Goal: Task Accomplishment & Management: Use online tool/utility

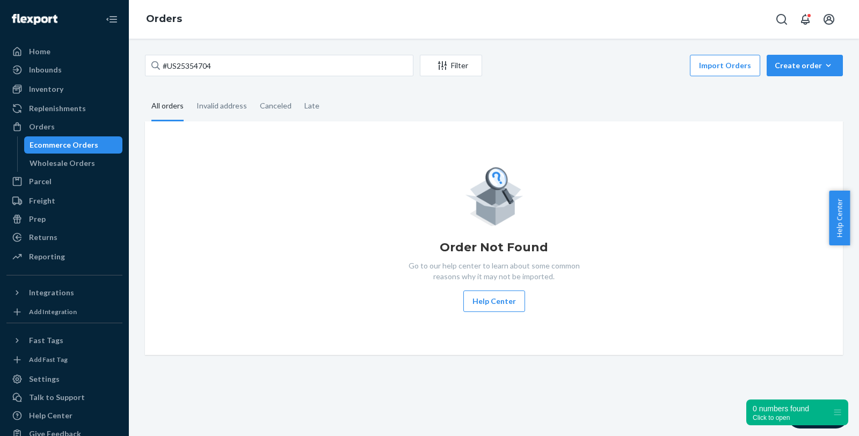
click at [140, 66] on div "#US25354704 Filter Import Orders Create order Ecommerce order Removal order All…" at bounding box center [494, 205] width 714 height 300
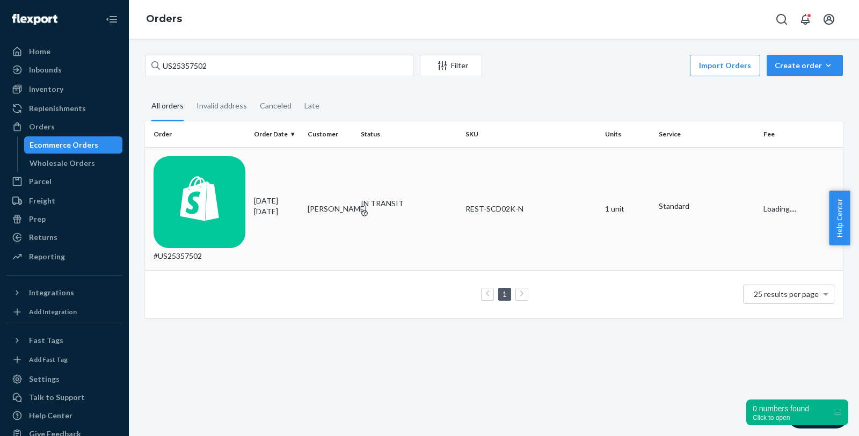
type input "US25357502"
click at [198, 164] on div "#US25357502" at bounding box center [200, 208] width 92 height 105
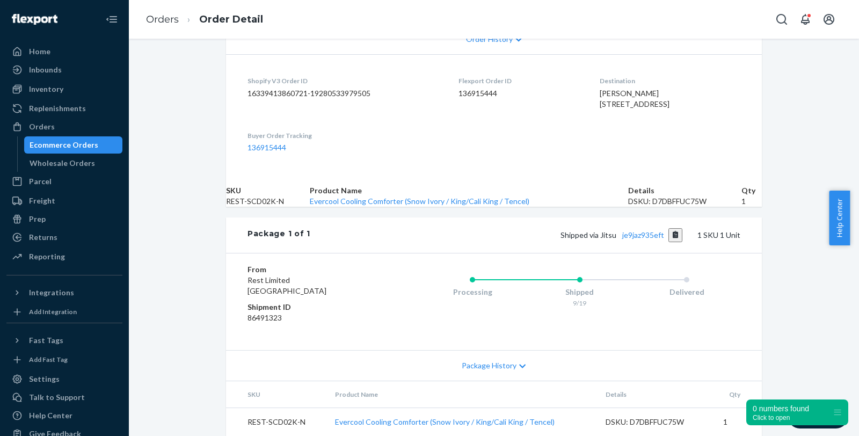
scroll to position [298, 0]
click at [648, 240] on link "je9jaz935eft" at bounding box center [643, 234] width 42 height 9
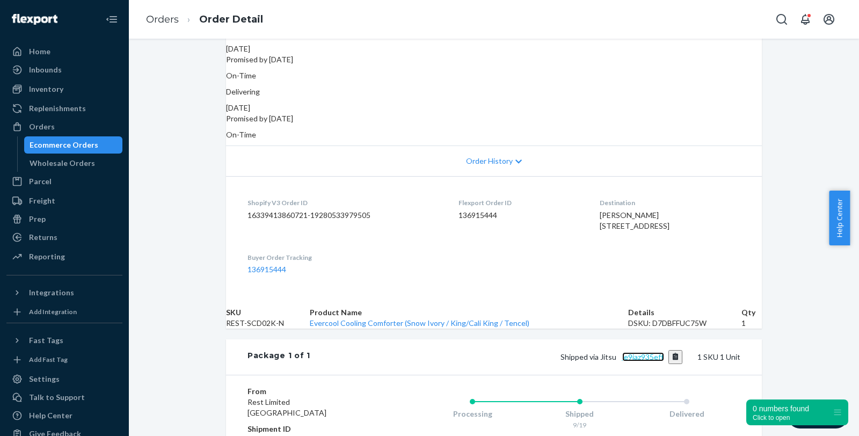
scroll to position [0, 0]
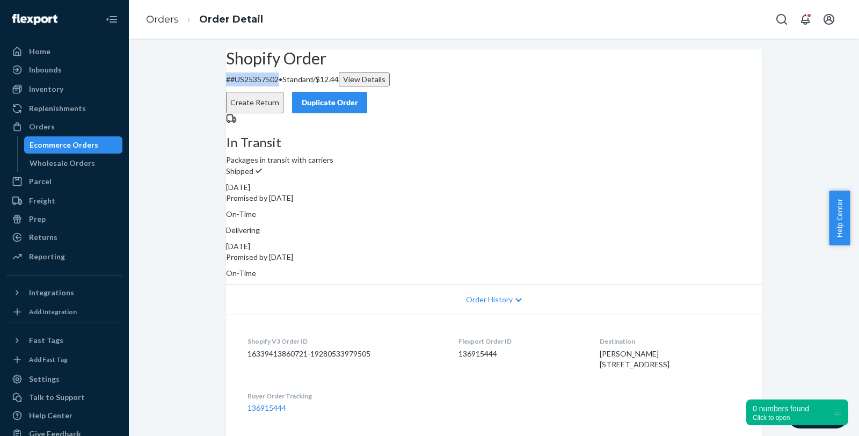
drag, startPoint x: 299, startPoint y: 104, endPoint x: 238, endPoint y: 102, distance: 60.7
click at [238, 102] on div "Shopify Order # #US25357502 • Standard / $12.44 View Details Create Return Dupl…" at bounding box center [494, 81] width 536 height 64
copy p "# #US25357502"
click at [811, 112] on div "Shopify Order # #US25357502 • Standard / $12.44 View Details Create Return Dupl…" at bounding box center [494, 372] width 730 height 647
drag, startPoint x: 296, startPoint y: 103, endPoint x: 246, endPoint y: 103, distance: 50.5
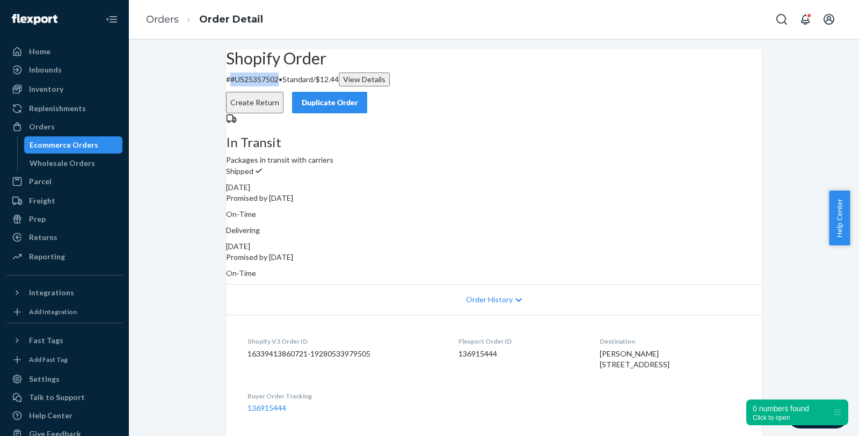
click at [246, 86] on p "# #US25357502 • Standard / $12.44 View Details" at bounding box center [494, 80] width 536 height 14
copy p "#US25357502"
click at [56, 147] on div "Ecommerce Orders" at bounding box center [64, 145] width 69 height 11
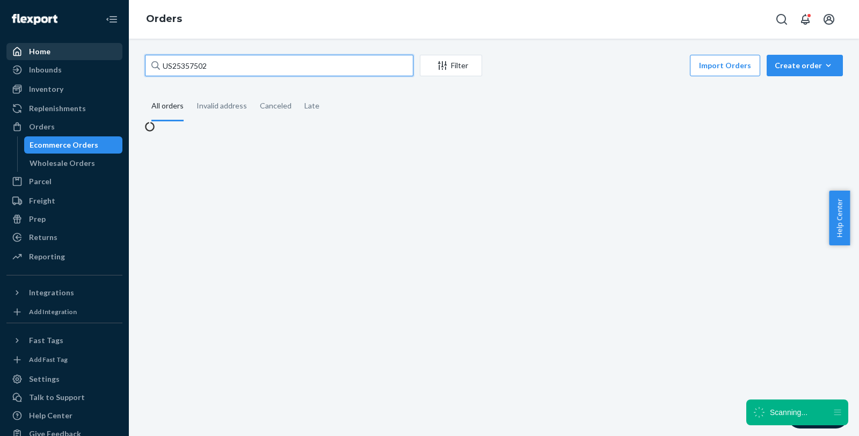
drag, startPoint x: 261, startPoint y: 72, endPoint x: 55, endPoint y: 45, distance: 208.0
click at [57, 44] on div "Home Inbounds Shipping Plans Problems Inventory Products Replenishments Orders …" at bounding box center [429, 218] width 859 height 436
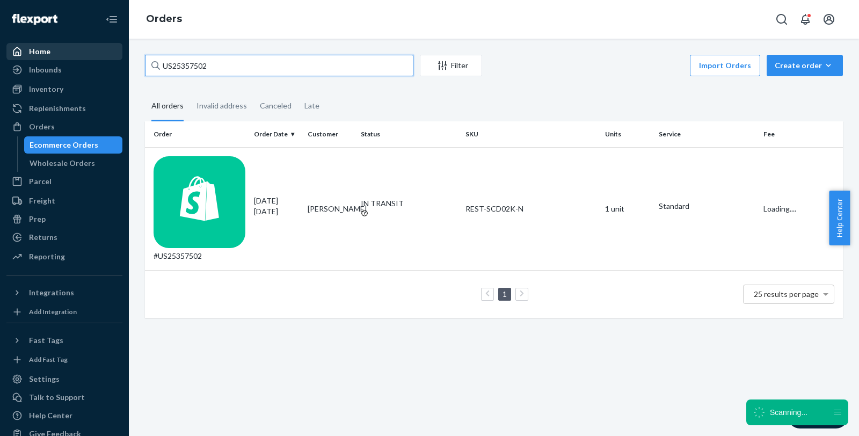
paste input "4657"
type input "US25354657"
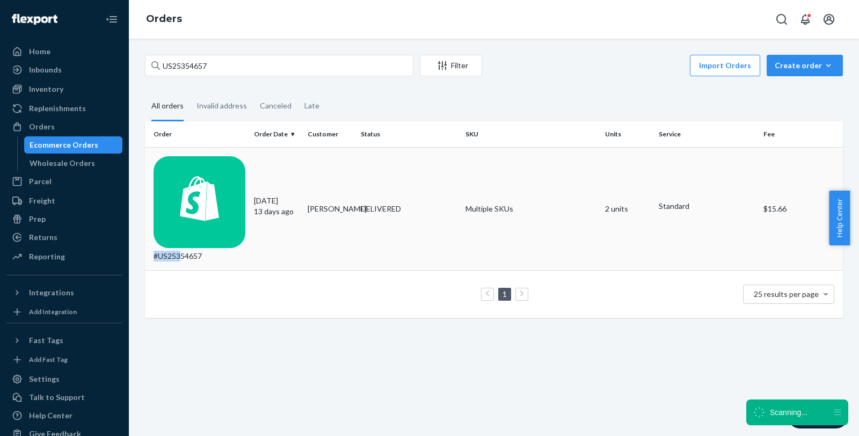
click at [199, 162] on div "#US25354657" at bounding box center [200, 208] width 92 height 105
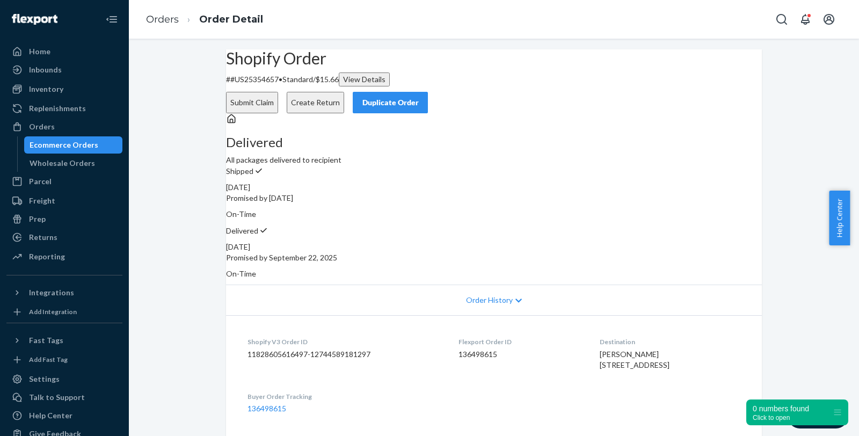
click at [344, 92] on button "Create Return" at bounding box center [315, 102] width 57 height 21
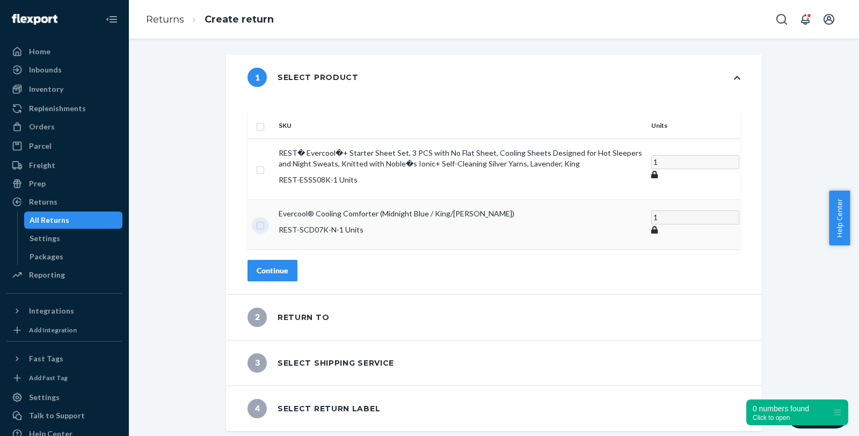
drag, startPoint x: 288, startPoint y: 205, endPoint x: 297, endPoint y: 208, distance: 9.7
click at [265, 219] on input "checkbox" at bounding box center [260, 224] width 9 height 11
checkbox input "true"
click at [288, 265] on div "Continue" at bounding box center [273, 270] width 32 height 11
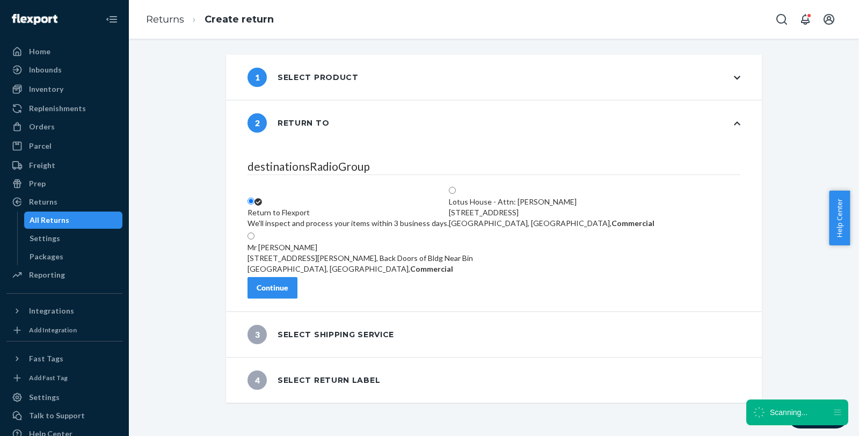
click at [565, 197] on div "Lotus House - Attn: [PERSON_NAME]" at bounding box center [552, 202] width 206 height 11
click at [456, 187] on input "Lotus House - Attn: [PERSON_NAME] [STREET_ADDRESS], Commercial" at bounding box center [452, 190] width 7 height 7
radio input "true"
click at [288, 293] on div "Continue" at bounding box center [273, 287] width 32 height 11
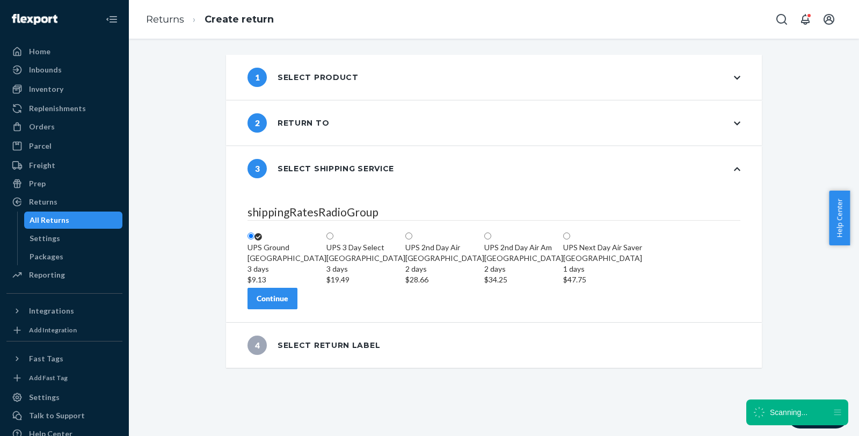
click at [288, 304] on div "Continue" at bounding box center [273, 298] width 32 height 11
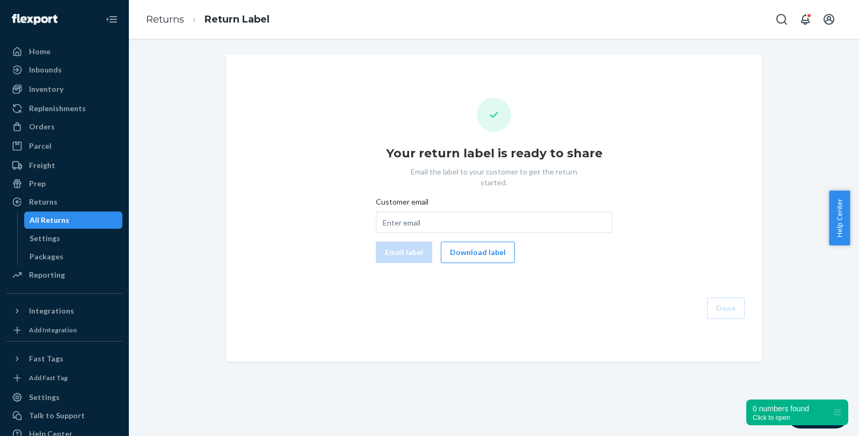
click at [469, 242] on button "Download label" at bounding box center [478, 252] width 74 height 21
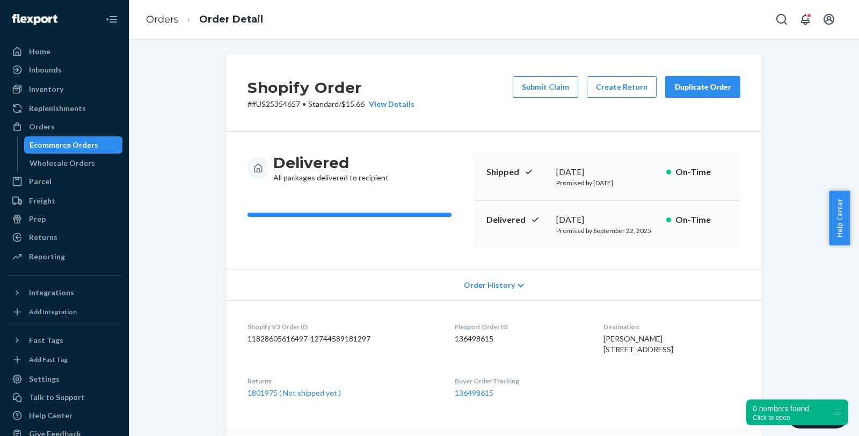
click at [63, 144] on div "Ecommerce Orders" at bounding box center [64, 145] width 69 height 11
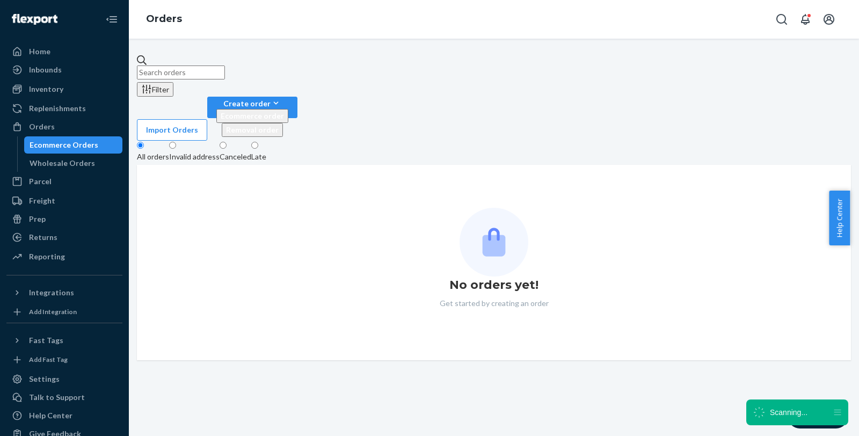
click at [225, 66] on input "text" at bounding box center [181, 73] width 88 height 14
paste input "PD1963017"
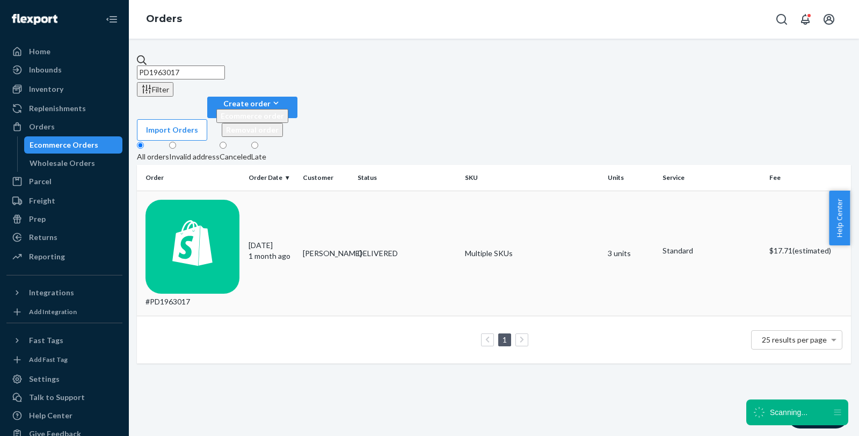
type input "PD1963017"
click at [205, 200] on div "#PD1963017" at bounding box center [193, 254] width 95 height 108
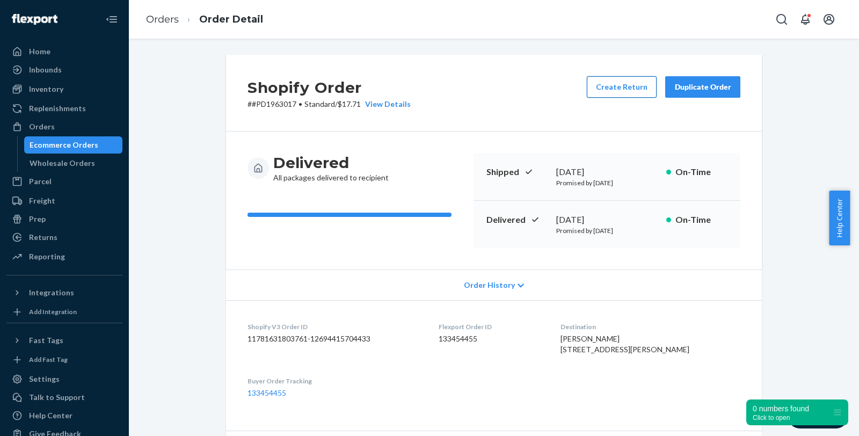
click at [611, 90] on button "Create Return" at bounding box center [622, 86] width 70 height 21
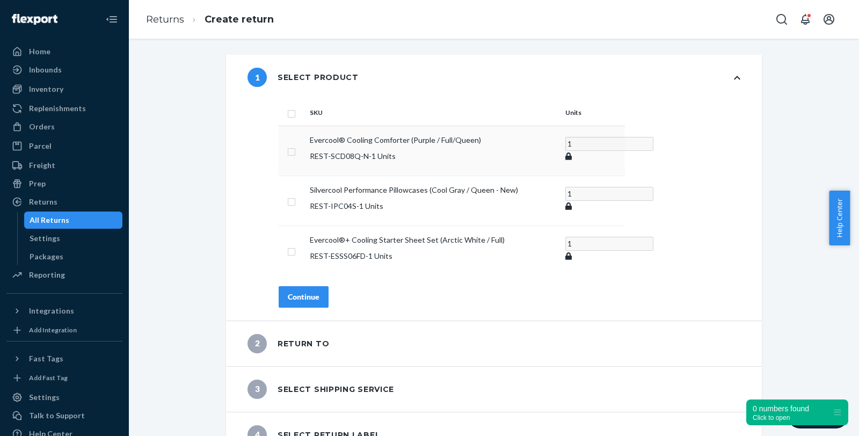
click at [289, 149] on input "checkbox" at bounding box center [291, 150] width 9 height 11
checkbox input "true"
drag, startPoint x: 368, startPoint y: 135, endPoint x: 407, endPoint y: 141, distance: 39.7
click at [407, 141] on td "Evercool® Cooling Comforter (Purple / Full/Queen) REST-SCD08Q-N - 1 Units" at bounding box center [434, 151] width 256 height 50
copy p "Comforter"
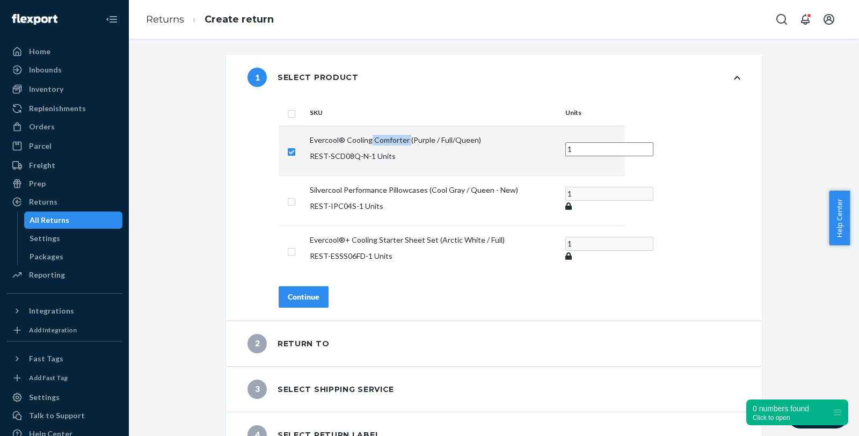
click at [289, 292] on div "Continue" at bounding box center [304, 297] width 32 height 11
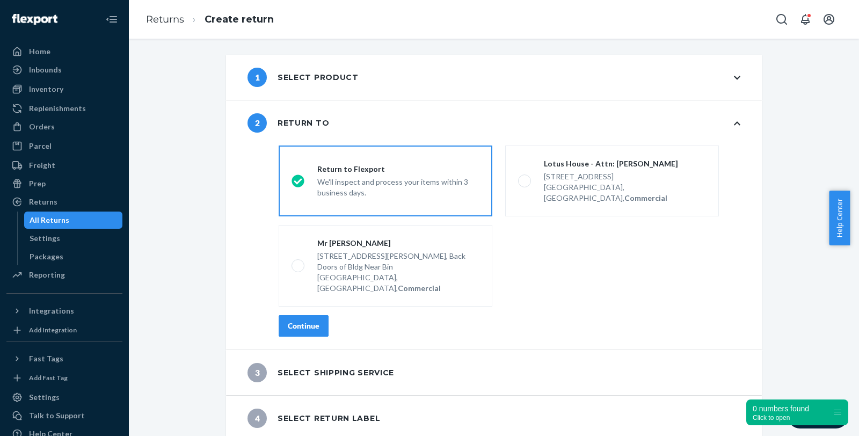
click at [299, 315] on button "Continue" at bounding box center [304, 325] width 50 height 21
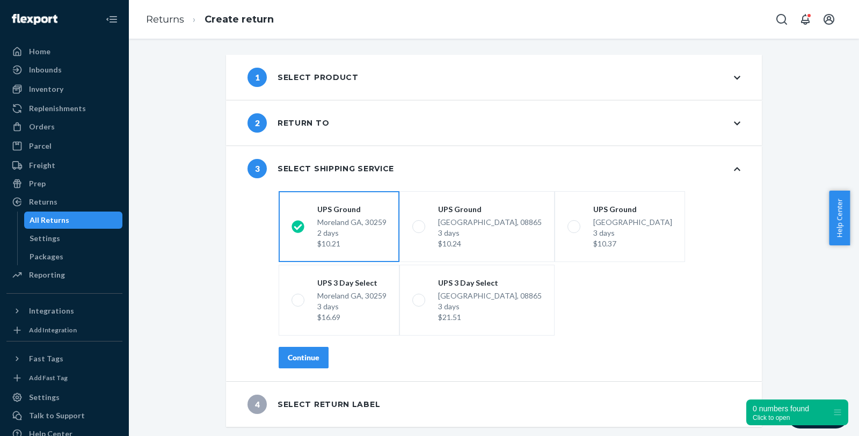
click at [290, 355] on div "Continue" at bounding box center [304, 357] width 32 height 11
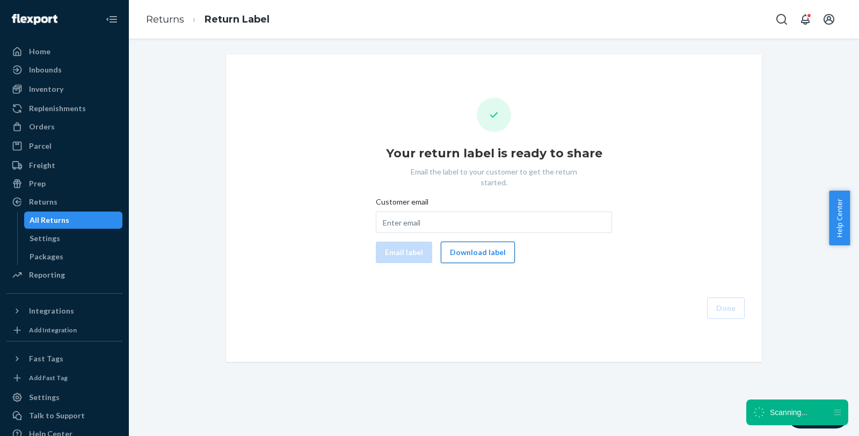
click at [469, 242] on button "Download label" at bounding box center [478, 252] width 74 height 21
